Goal: Transaction & Acquisition: Purchase product/service

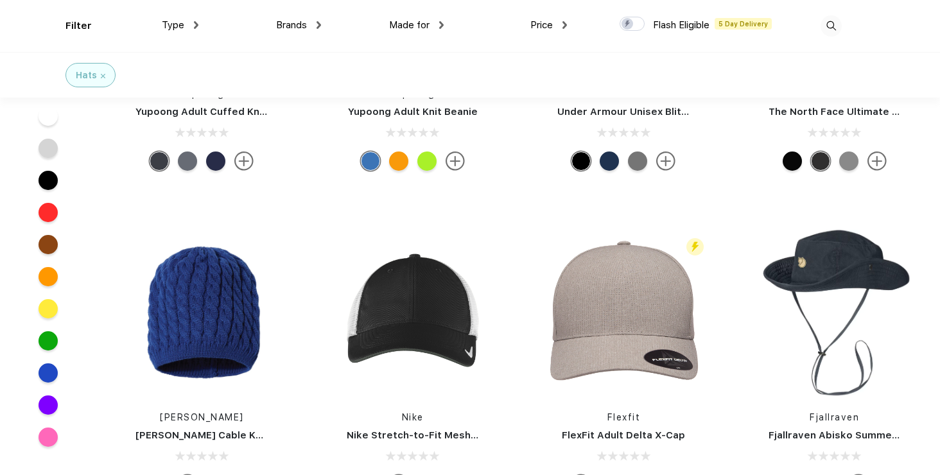
scroll to position [1472, 0]
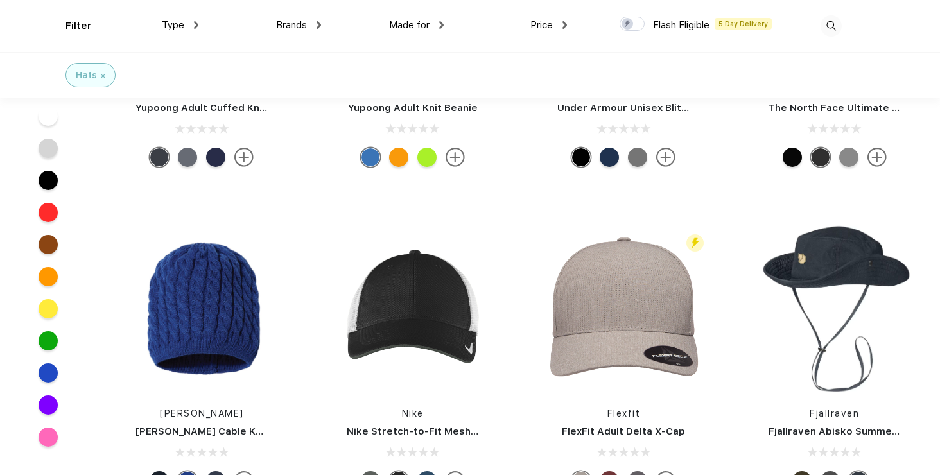
click at [298, 26] on span "Brands" at bounding box center [291, 25] width 31 height 12
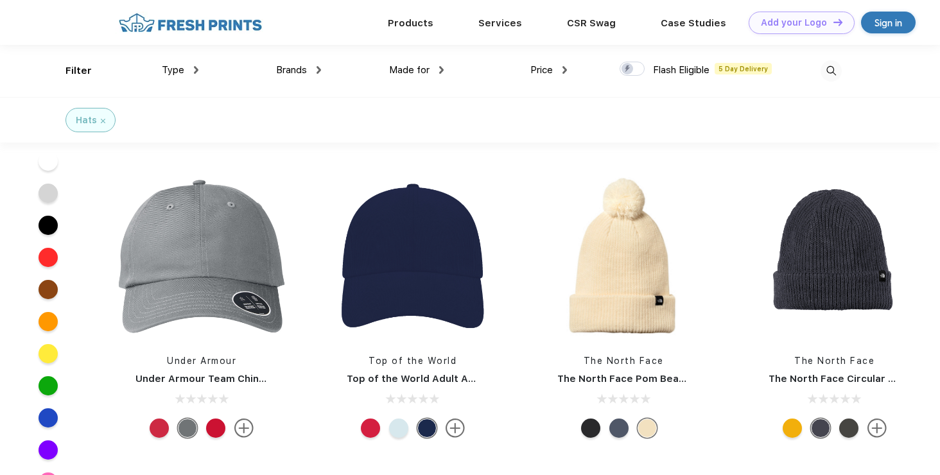
scroll to position [4063, 0]
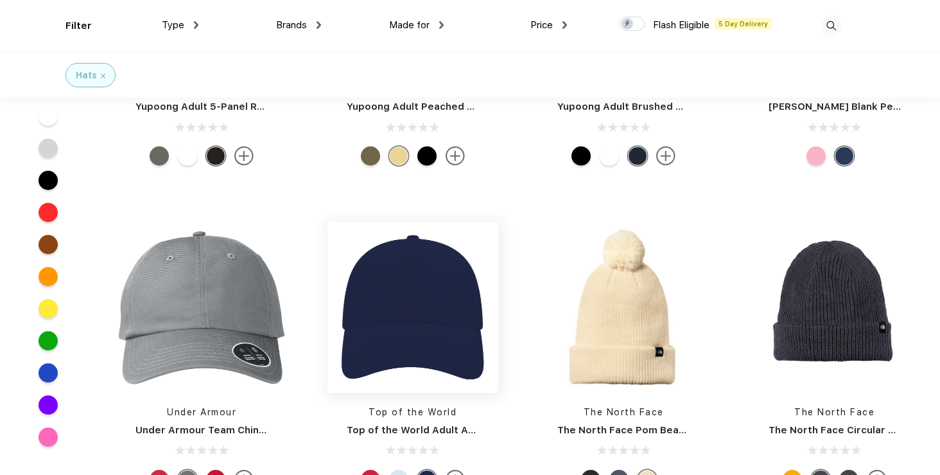
click at [430, 303] on img at bounding box center [413, 307] width 171 height 171
